Goal: Check status: Check status

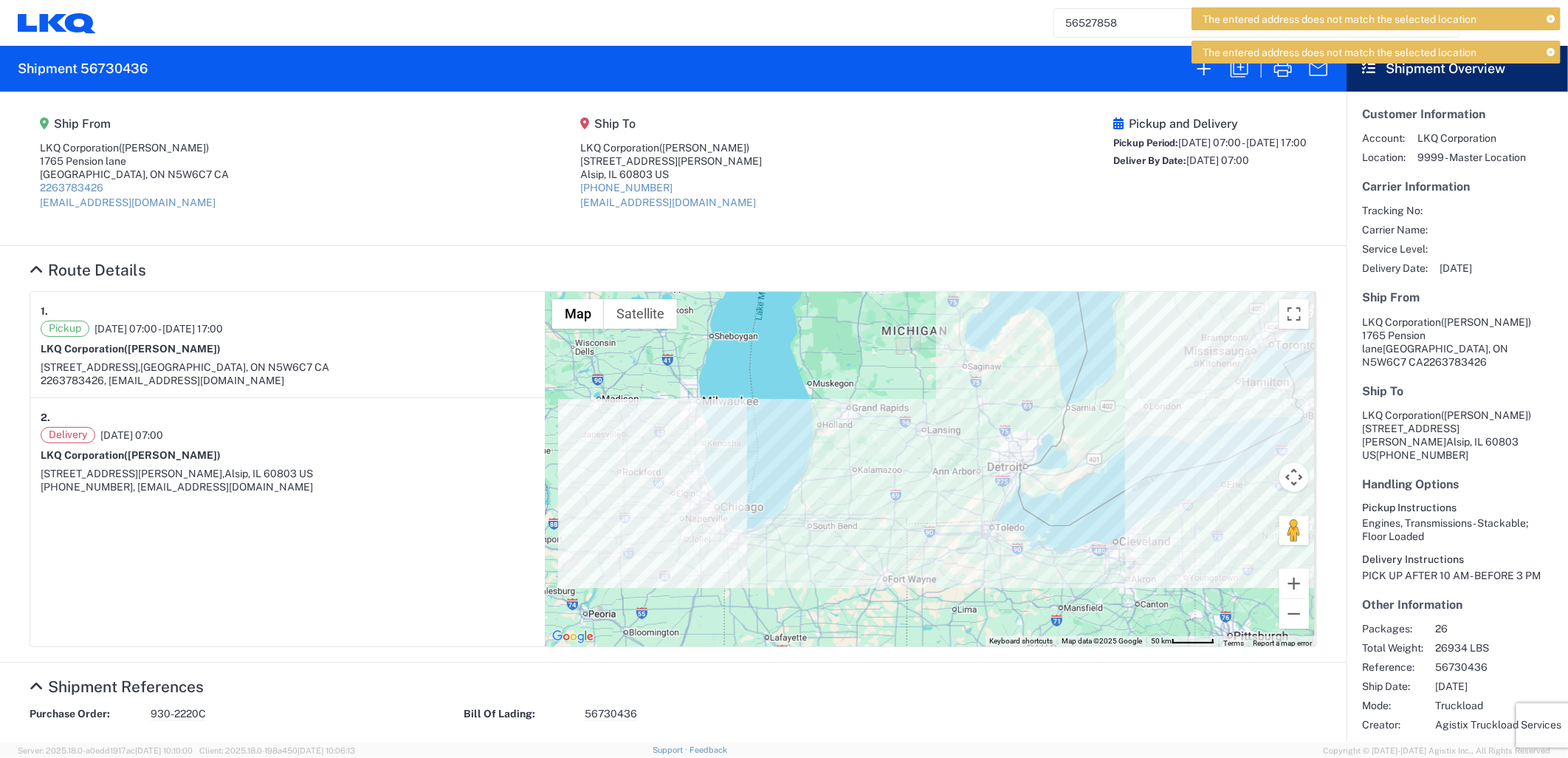
click at [113, 63] on h2 "Shipment 56730436" at bounding box center [82, 69] width 130 height 17
copy h2 "56730436"
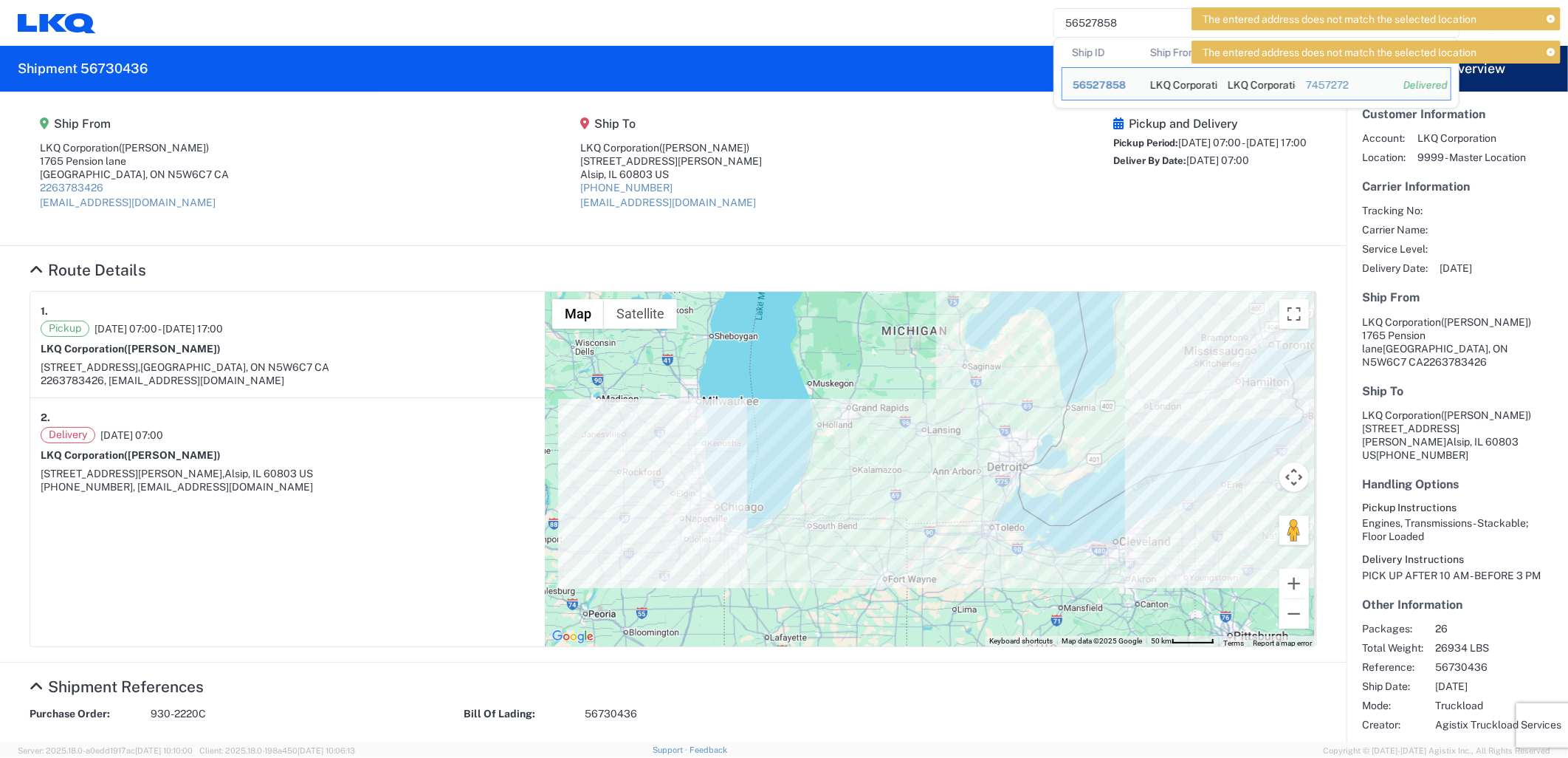
drag, startPoint x: 1158, startPoint y: 17, endPoint x: 1030, endPoint y: 27, distance: 128.4
click at [1030, 27] on div "56527858 Ship ID Ship From Ship To Tracking Nu. Status Ship ID 56527858 Ship Fr…" at bounding box center [829, 23] width 1467 height 36
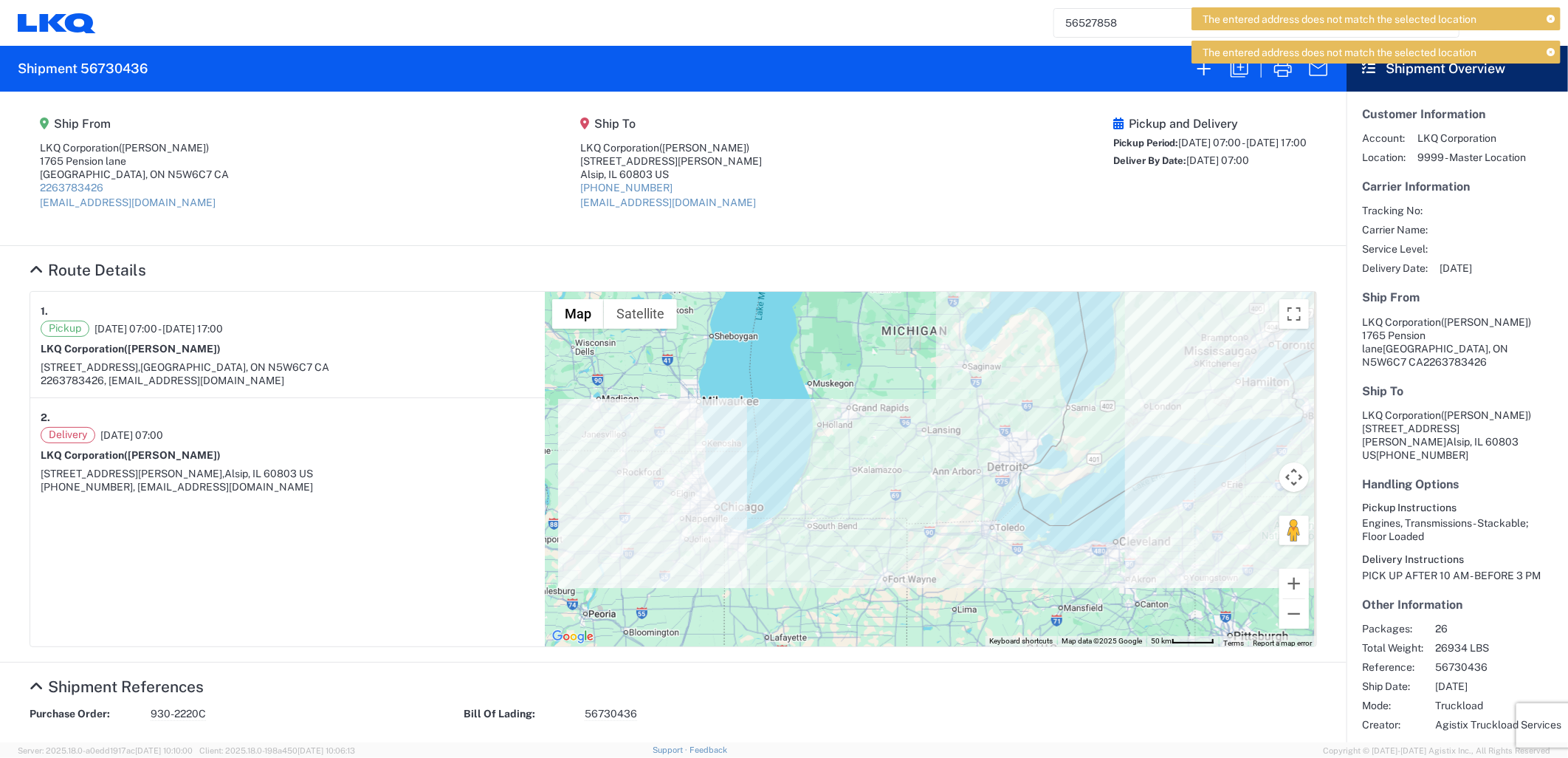
paste input "730436"
type input "56730436"
click at [1551, 18] on icon at bounding box center [1551, 19] width 8 height 8
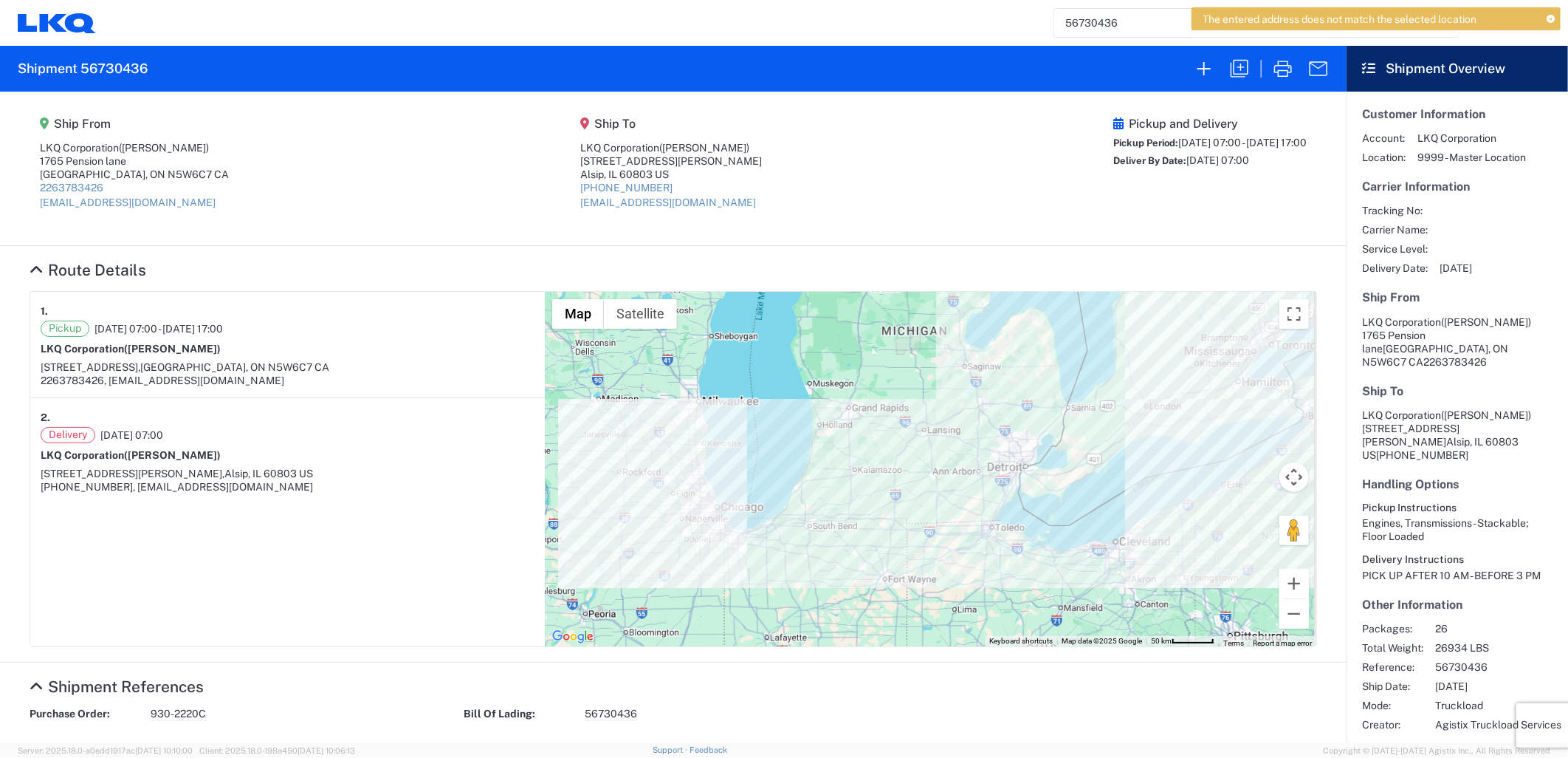
click at [1551, 18] on icon at bounding box center [1551, 19] width 8 height 8
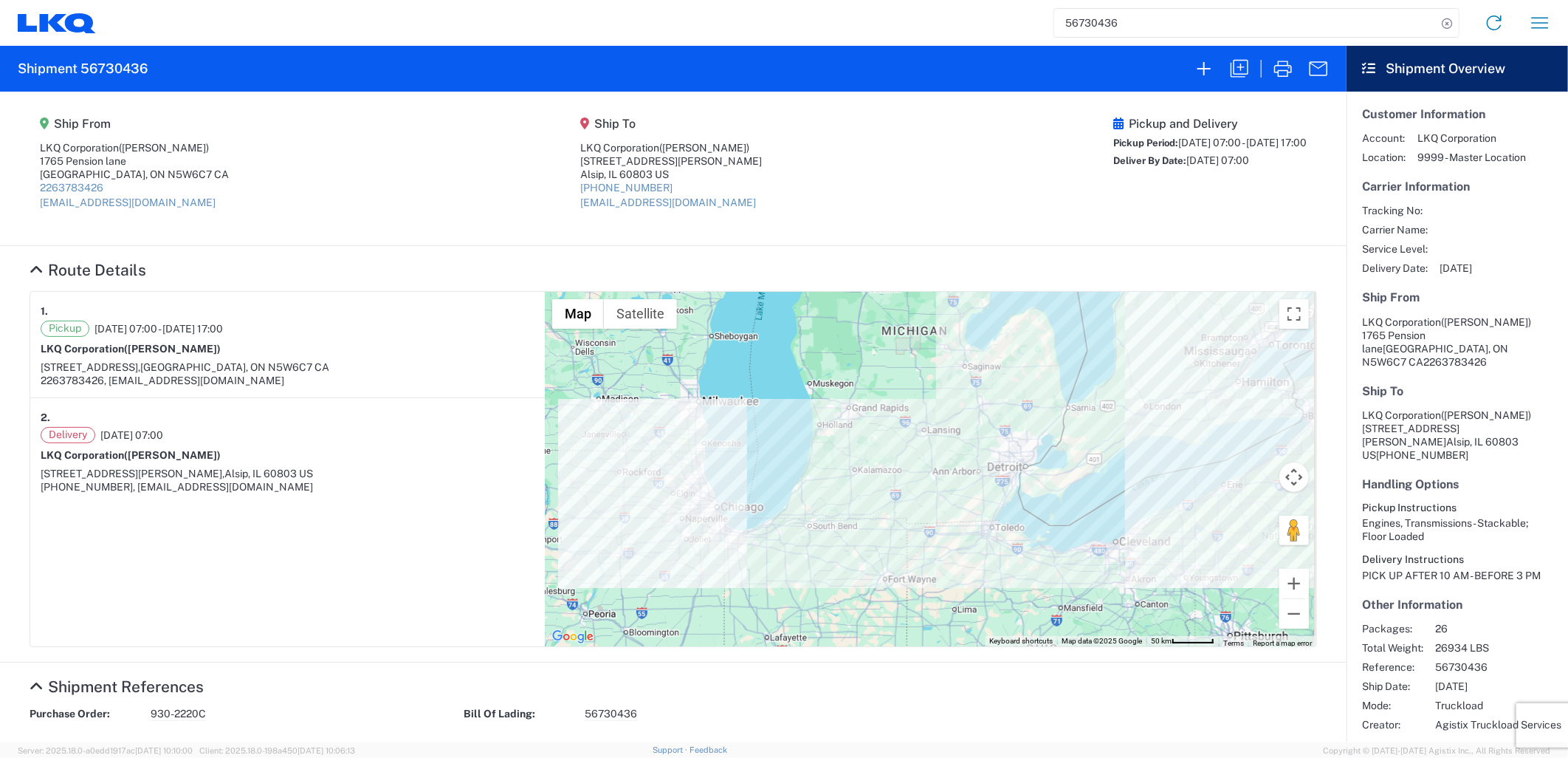
click at [1362, 20] on input "56730436" at bounding box center [1246, 23] width 382 height 28
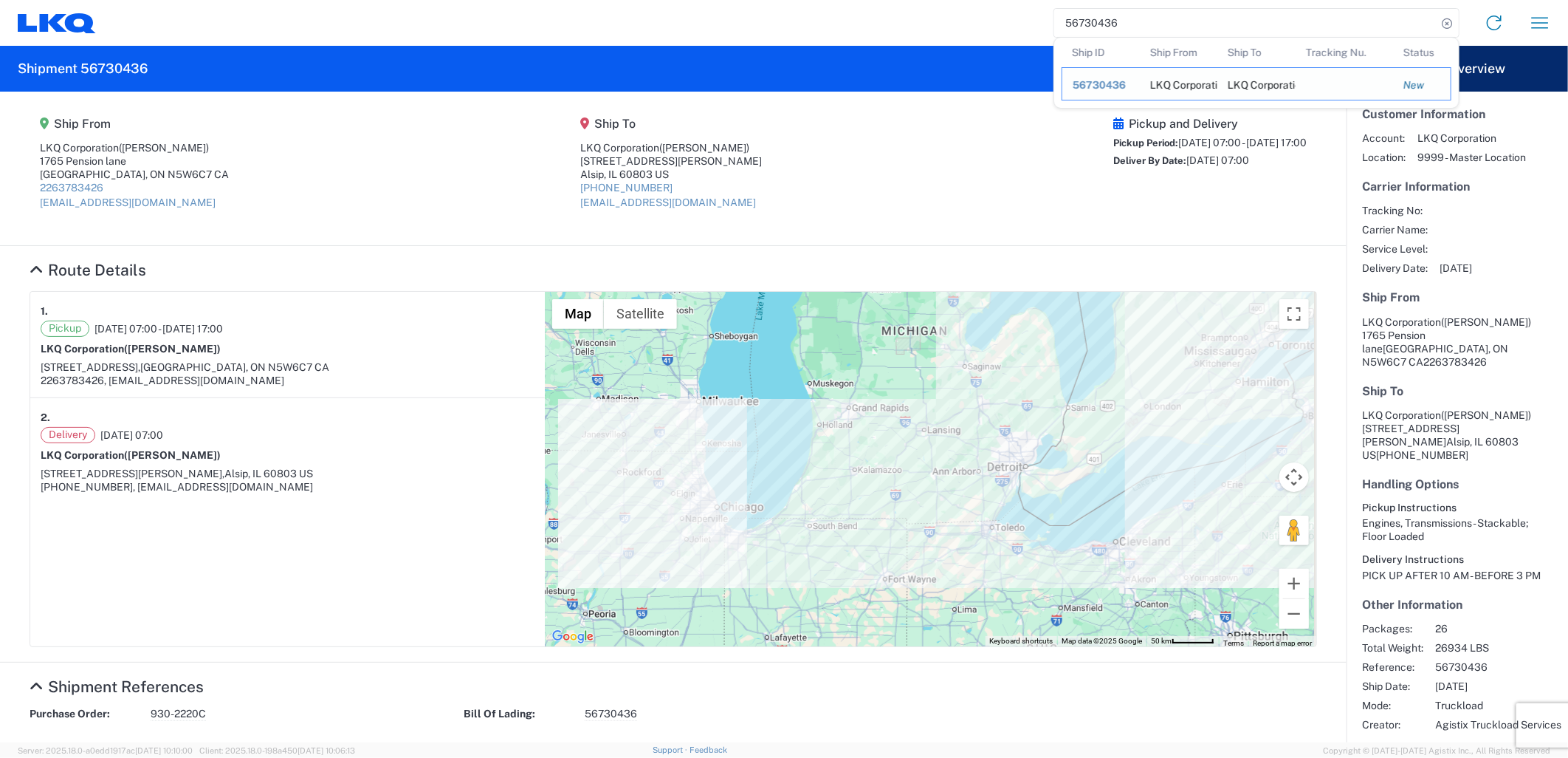
click at [1085, 79] on span "56730436" at bounding box center [1099, 85] width 53 height 12
